Goal: Navigation & Orientation: Find specific page/section

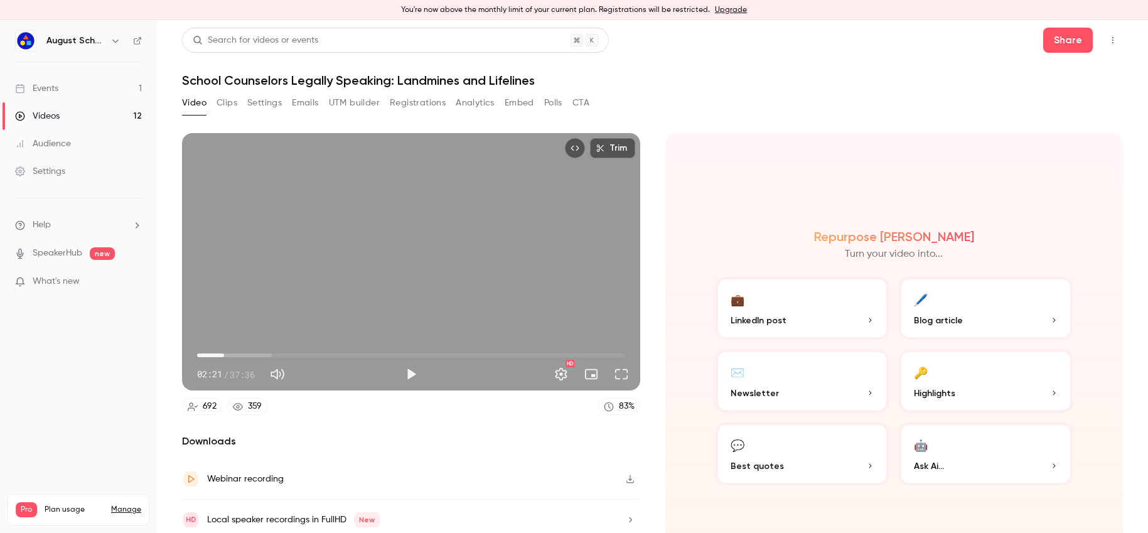
click at [84, 90] on link "Events 1" at bounding box center [78, 89] width 157 height 28
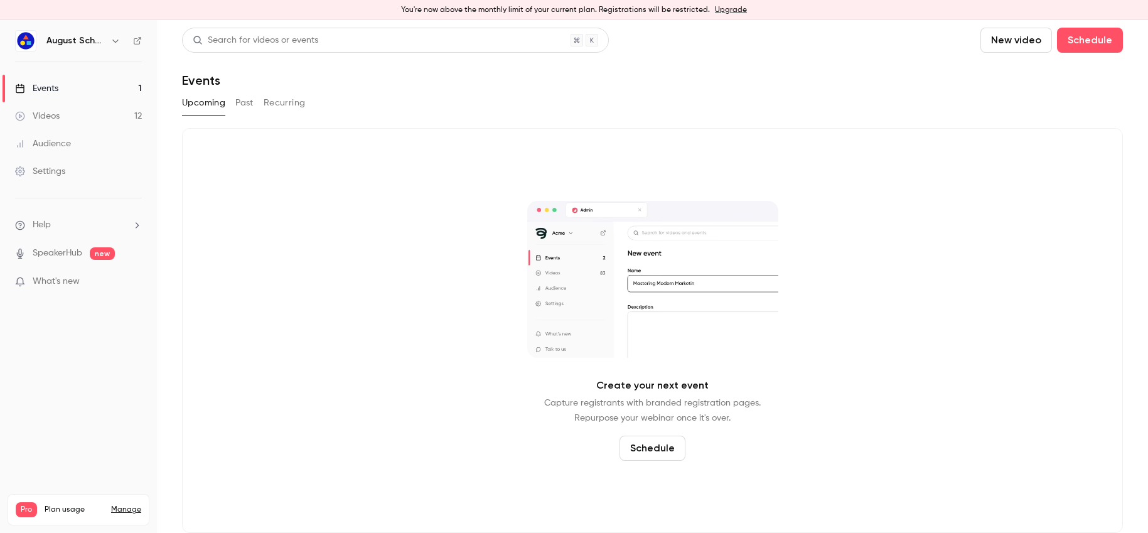
click at [245, 107] on button "Past" at bounding box center [244, 103] width 18 height 20
